Goal: Task Accomplishment & Management: Use online tool/utility

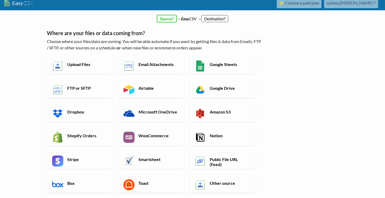
scroll to position [7, 0]
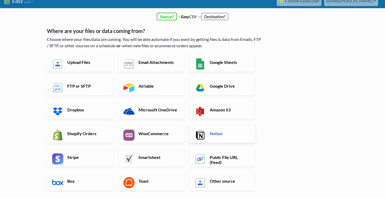
click at [223, 130] on link "Notion" at bounding box center [222, 134] width 66 height 19
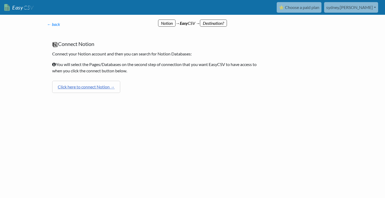
click at [94, 83] on link "Click here to connect Notion →" at bounding box center [86, 87] width 68 height 12
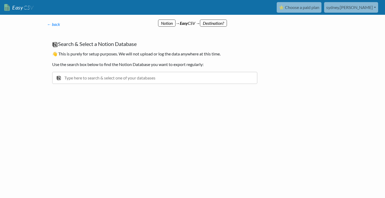
click at [107, 74] on input "text" at bounding box center [154, 78] width 205 height 12
type input "second"
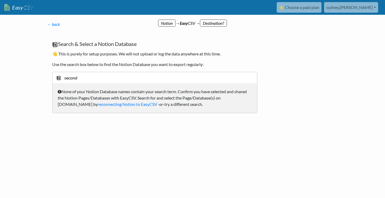
click at [103, 107] on div "None of your Notion Database names contain your search term. Confirm you have s…" at bounding box center [154, 98] width 205 height 30
click at [100, 104] on link "reconnecting Notion to EasyCSV" at bounding box center [128, 104] width 60 height 5
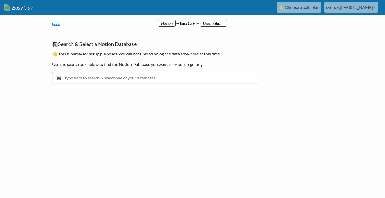
click at [139, 81] on input "text" at bounding box center [154, 78] width 205 height 12
type input "h"
type input "s"
type input "there"
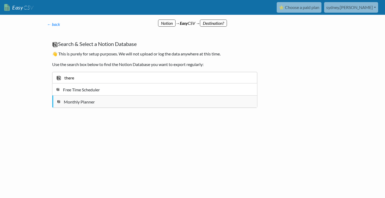
drag, startPoint x: 133, startPoint y: 68, endPoint x: 71, endPoint y: 102, distance: 70.1
click at [71, 102] on div "Monthly Planner" at bounding box center [159, 102] width 190 height 6
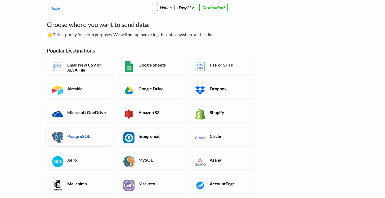
scroll to position [16, 0]
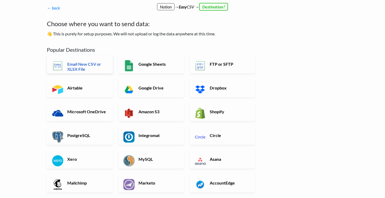
click at [69, 66] on h6 "Email New CSV or XLSX File" at bounding box center [87, 67] width 42 height 10
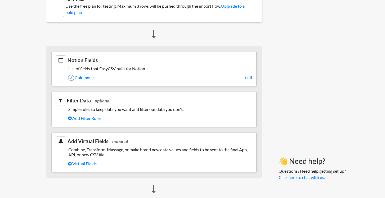
scroll to position [203, 1]
